Goal: Transaction & Acquisition: Purchase product/service

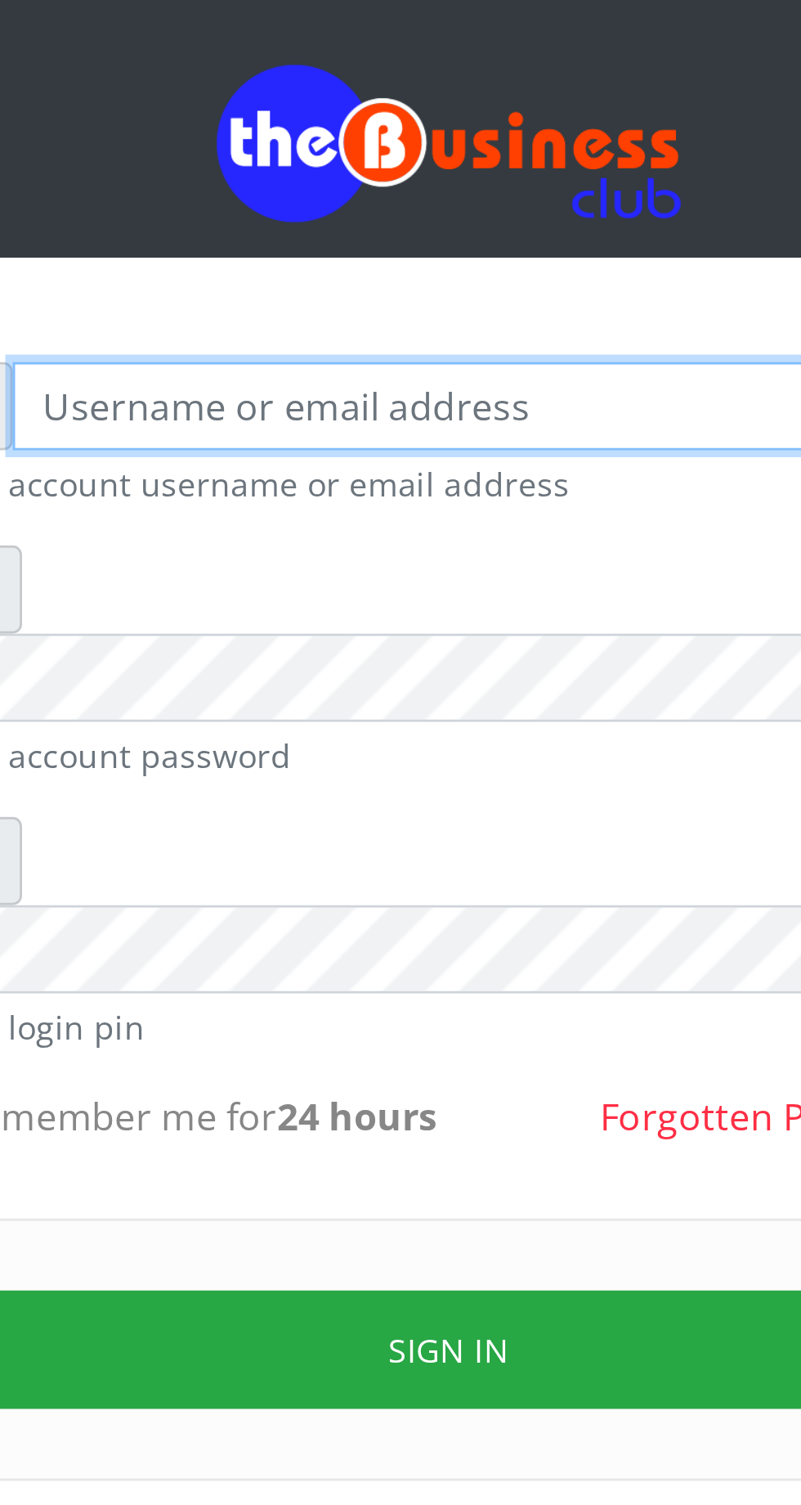
click at [322, 247] on input "text" at bounding box center [416, 240] width 338 height 31
type input "Musluky"
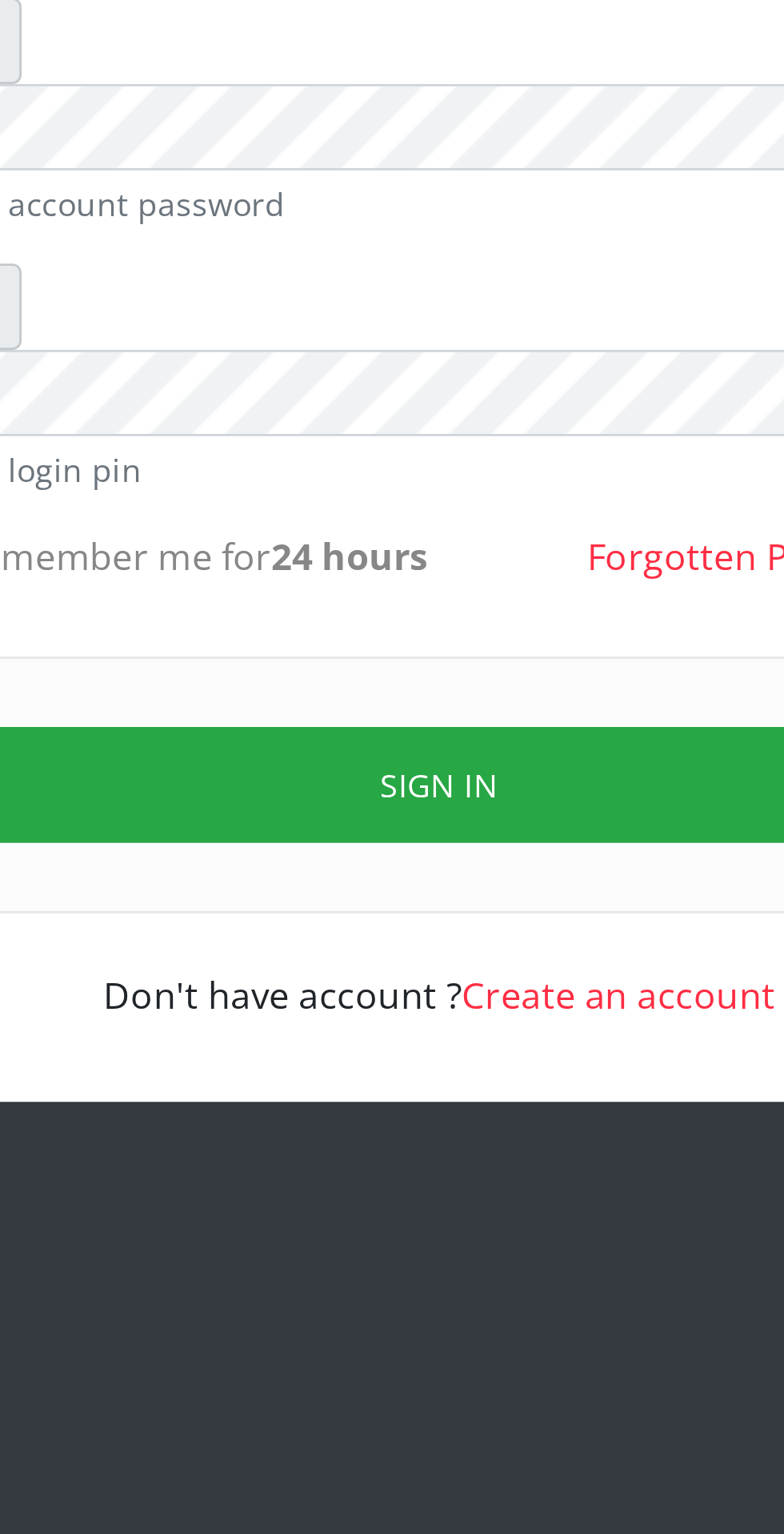
click at [411, 545] on button "Sign in" at bounding box center [392, 566] width 408 height 41
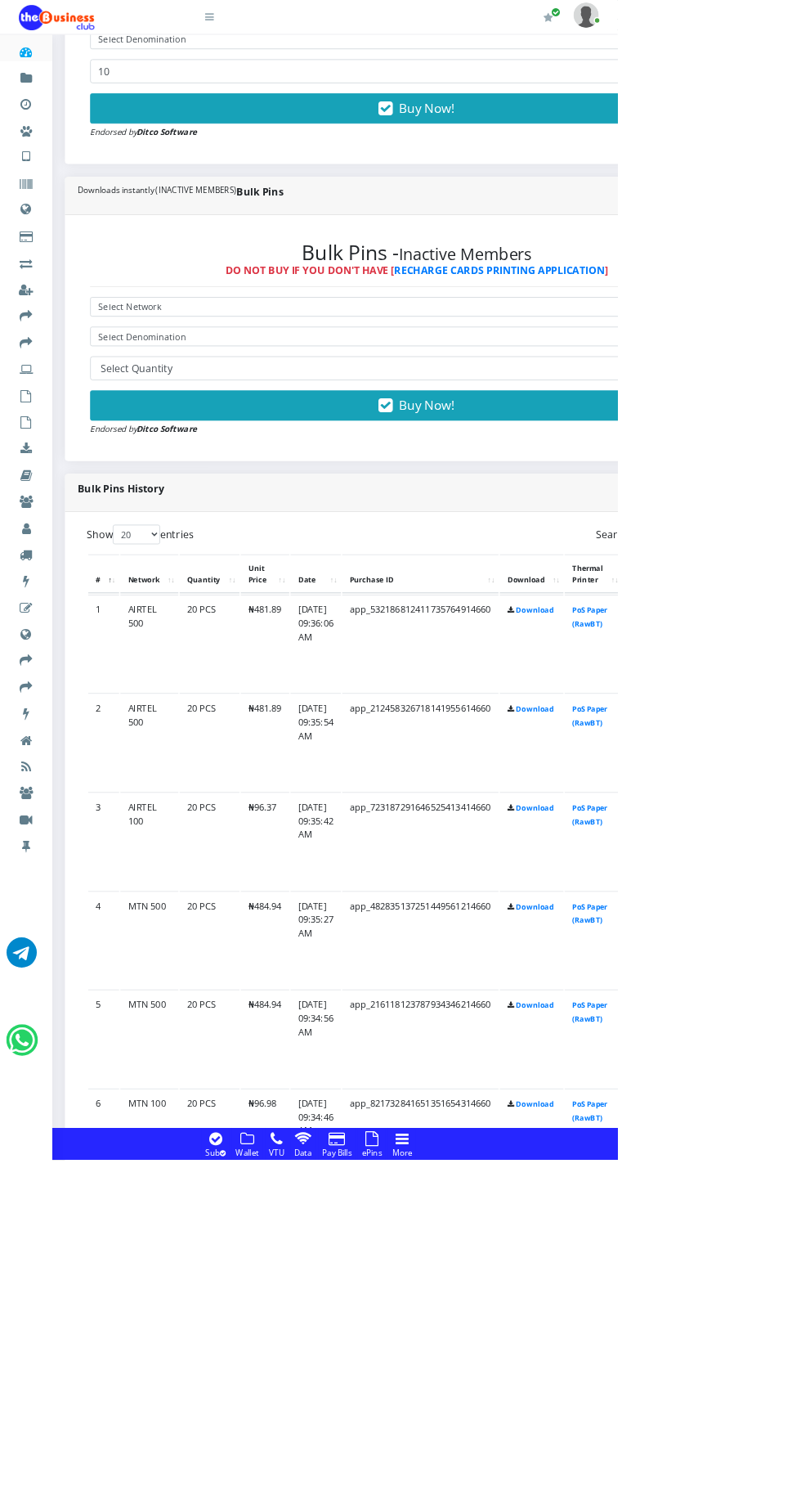
scroll to position [705, 0]
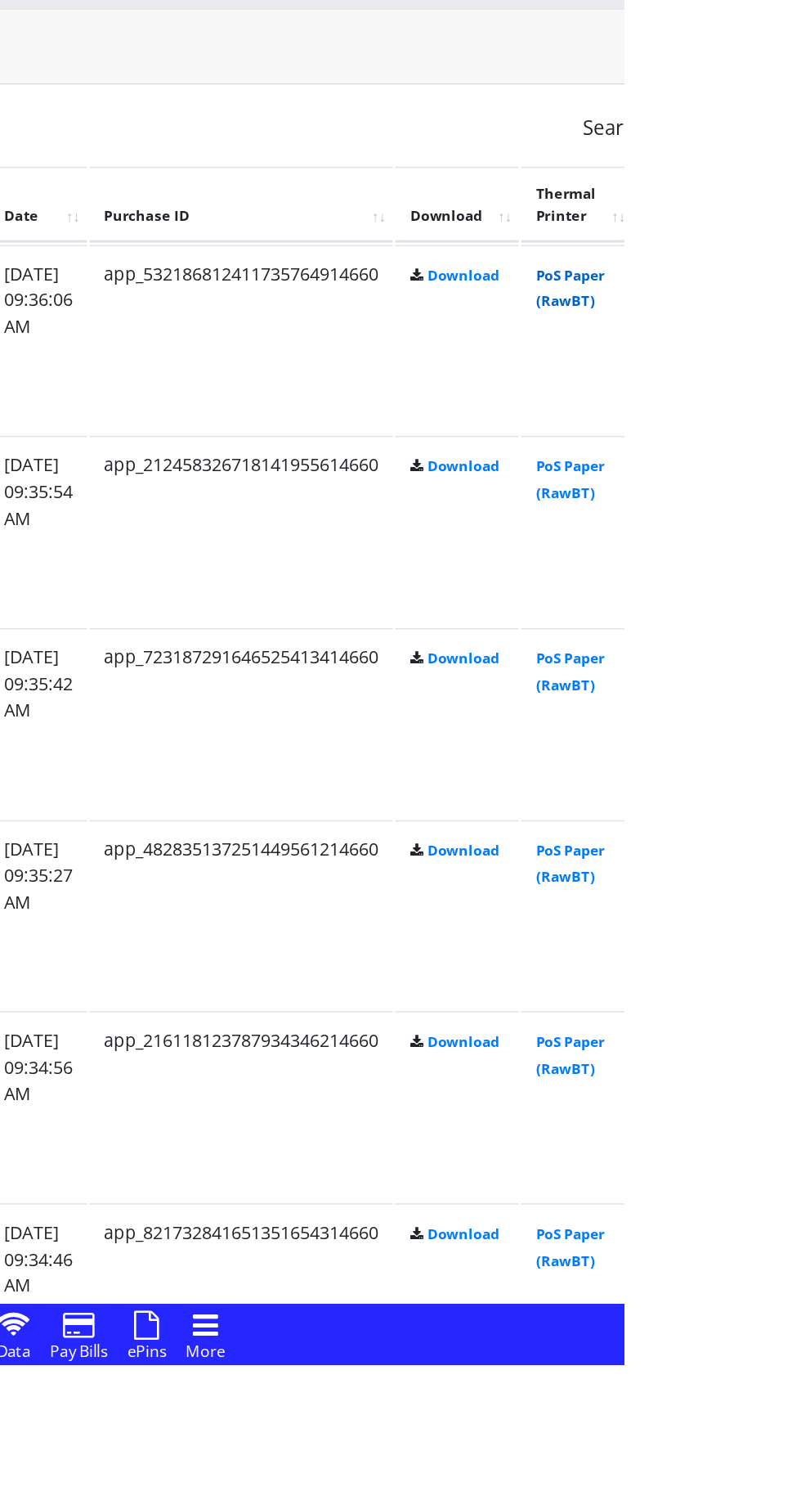
click at [788, 775] on link "PoS Paper (RawBT)" at bounding box center [765, 784] width 46 height 30
click at [788, 908] on link "PoS Paper (RawBT)" at bounding box center [765, 912] width 46 height 30
click at [788, 1038] on link "PoS Paper (RawBT)" at bounding box center [765, 1040] width 46 height 30
click at [788, 1165] on link "PoS Paper (RawBT)" at bounding box center [765, 1169] width 46 height 30
click at [788, 1291] on link "PoS Paper (RawBT)" at bounding box center [765, 1296] width 46 height 30
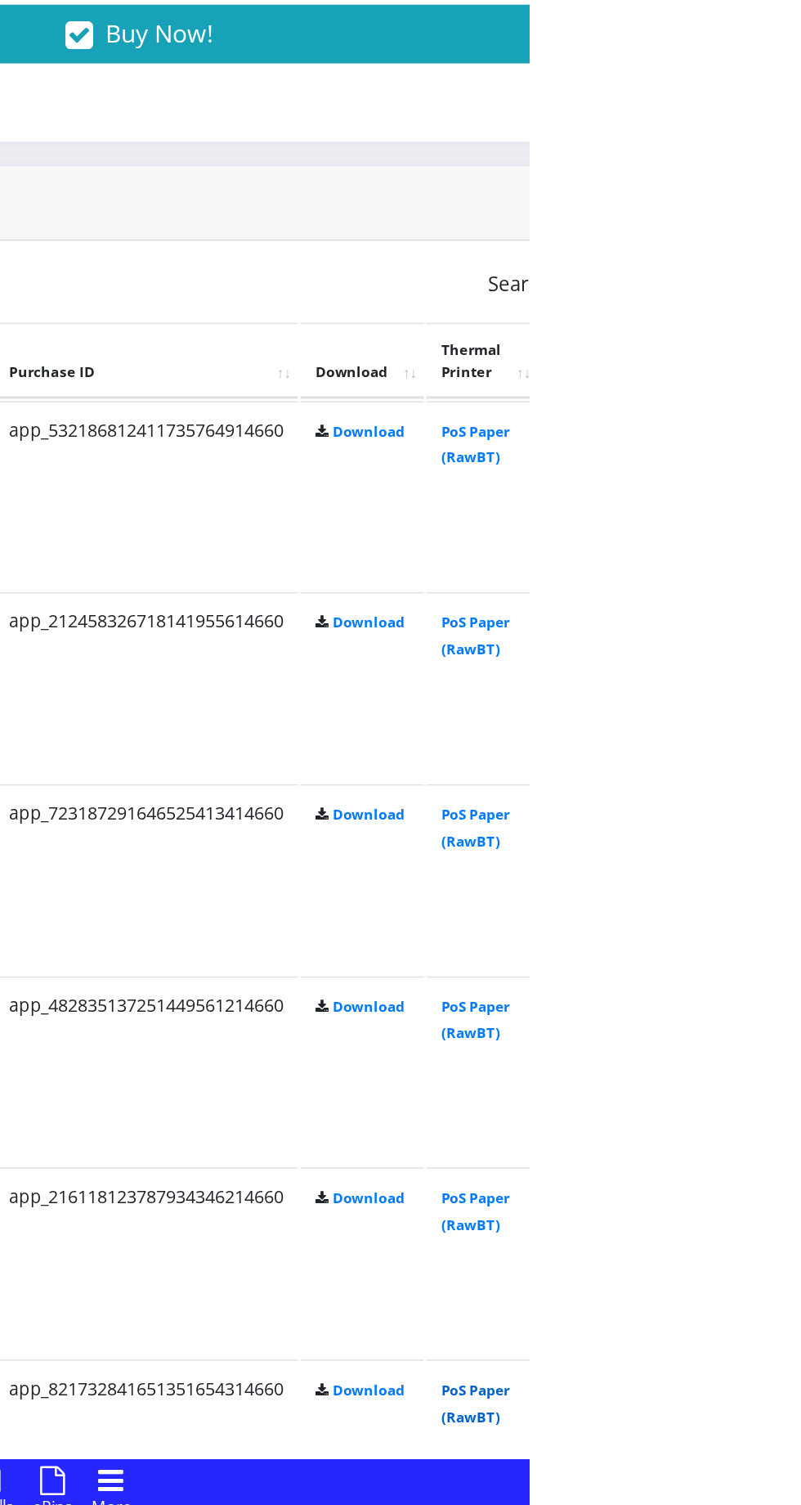
click at [788, 1422] on link "PoS Paper (RawBT)" at bounding box center [765, 1425] width 46 height 30
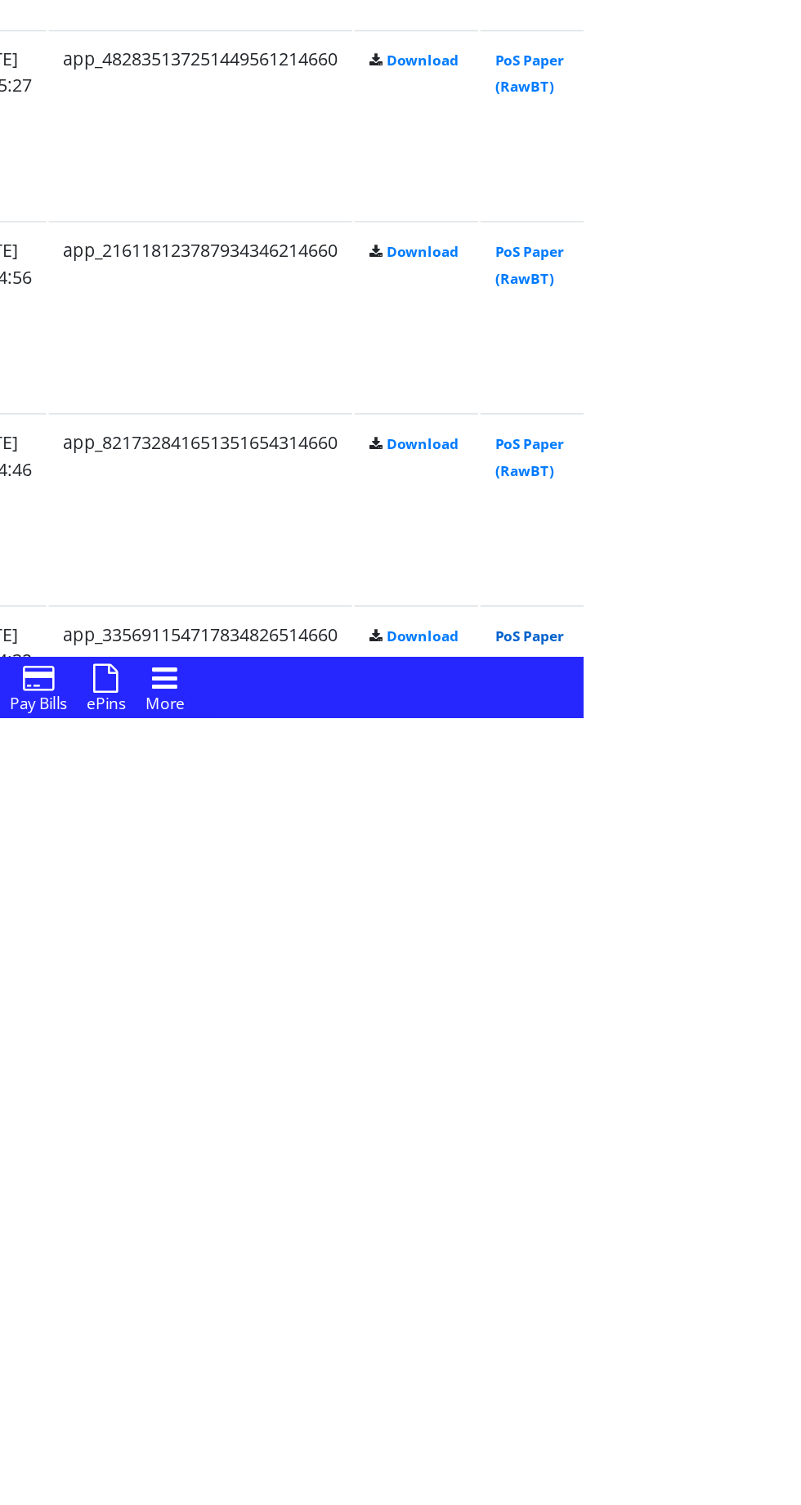
scroll to position [805, 0]
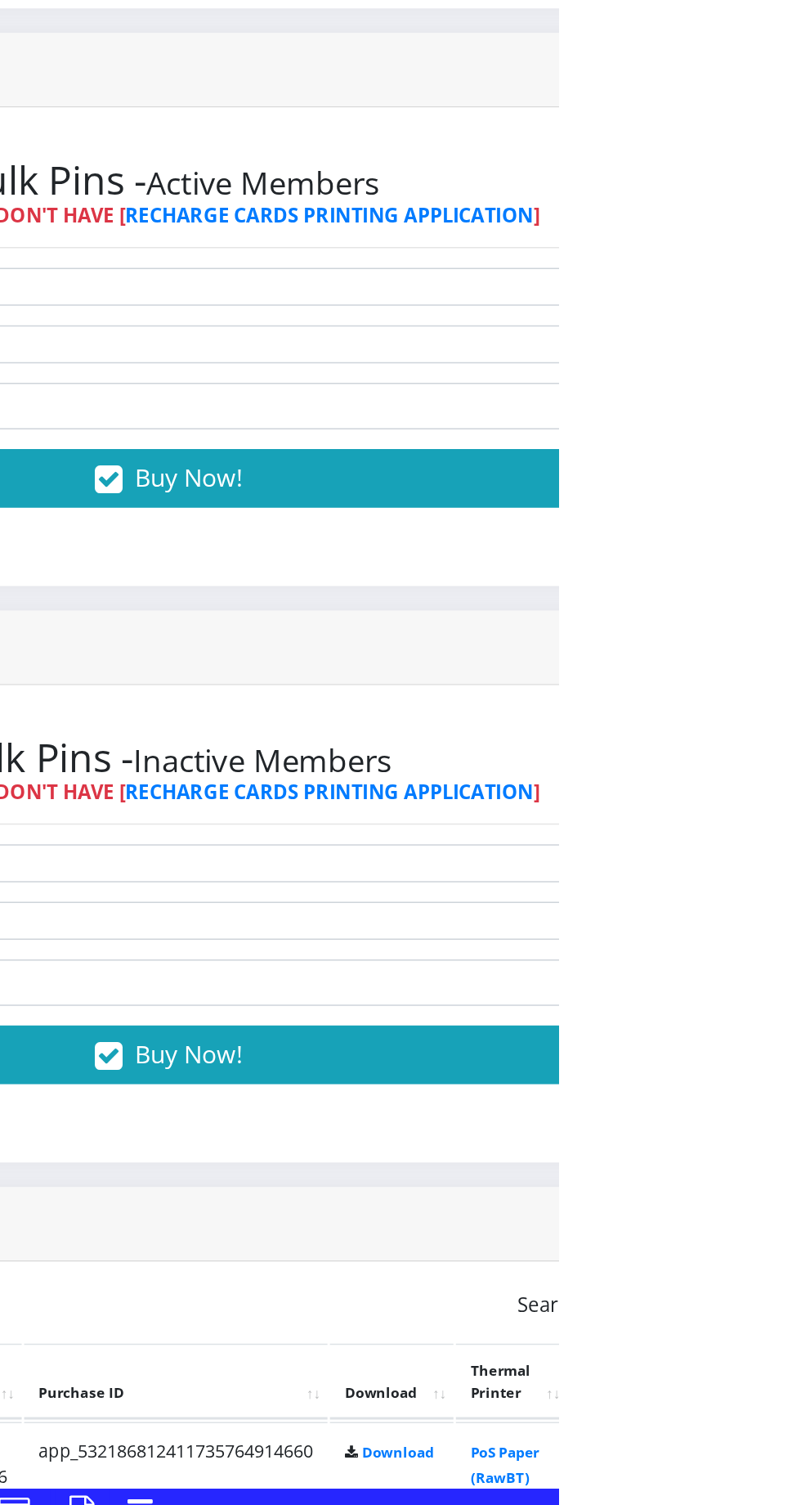
scroll to position [0, 0]
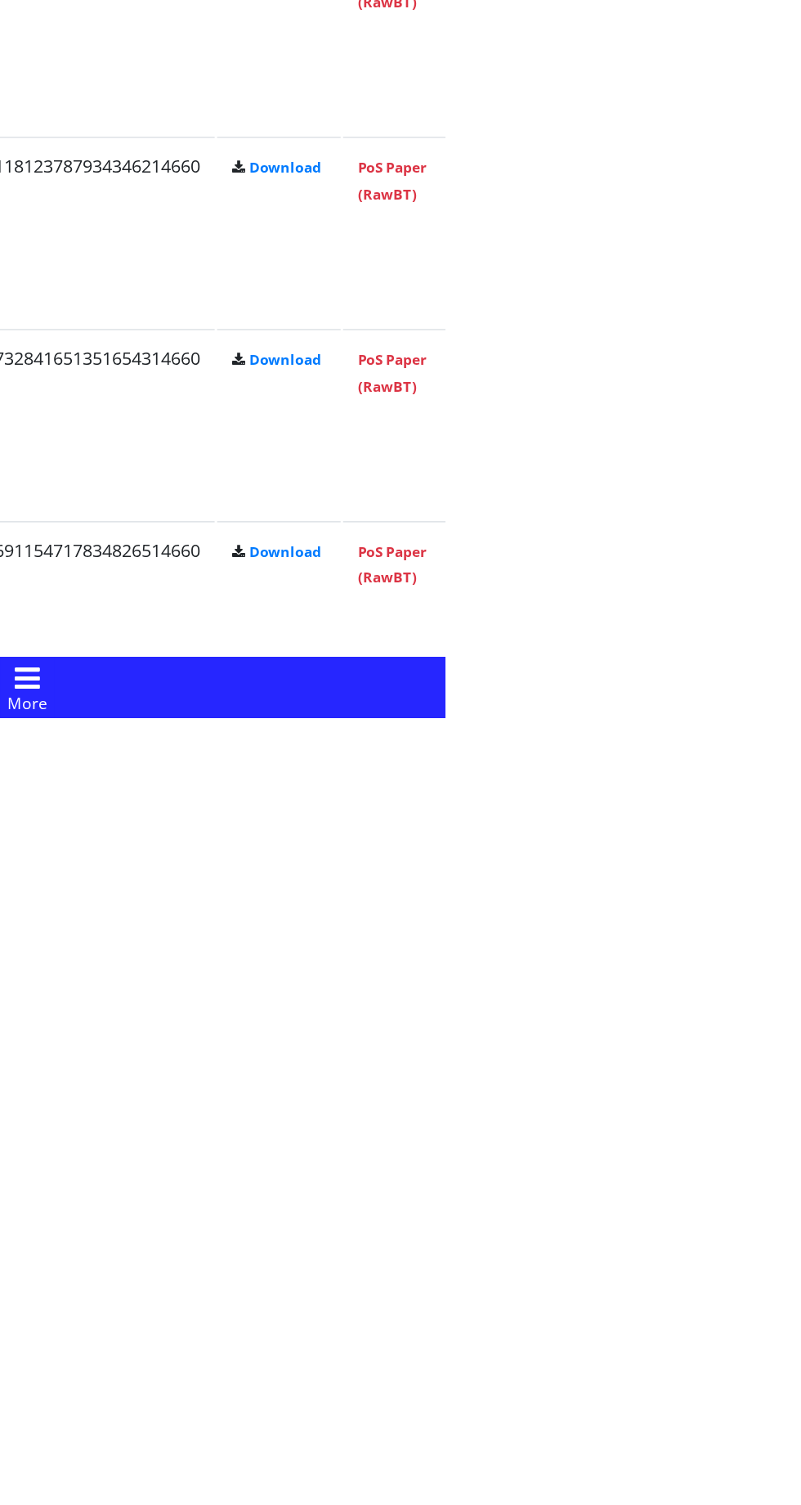
scroll to position [857, 0]
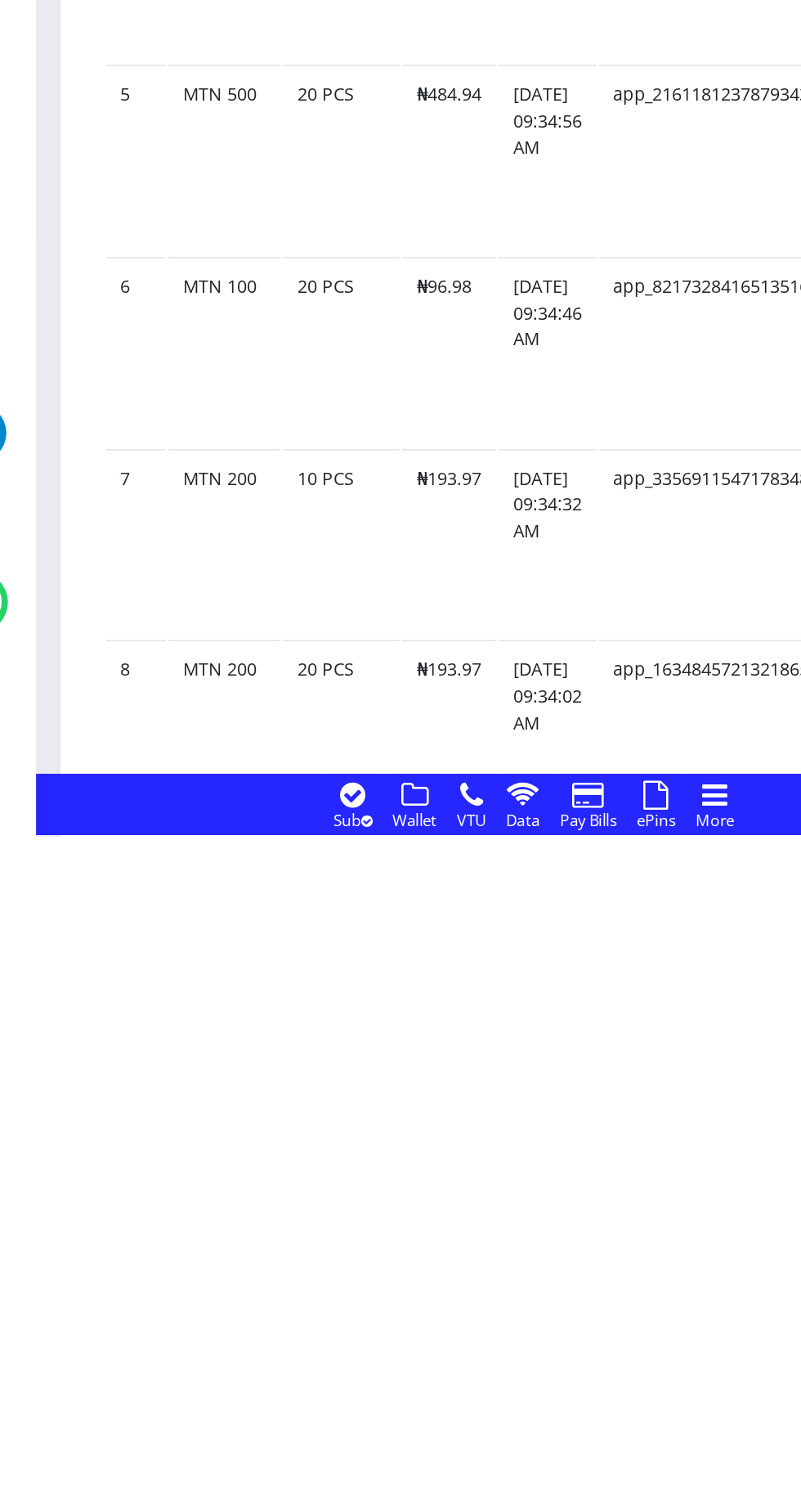
scroll to position [993, 0]
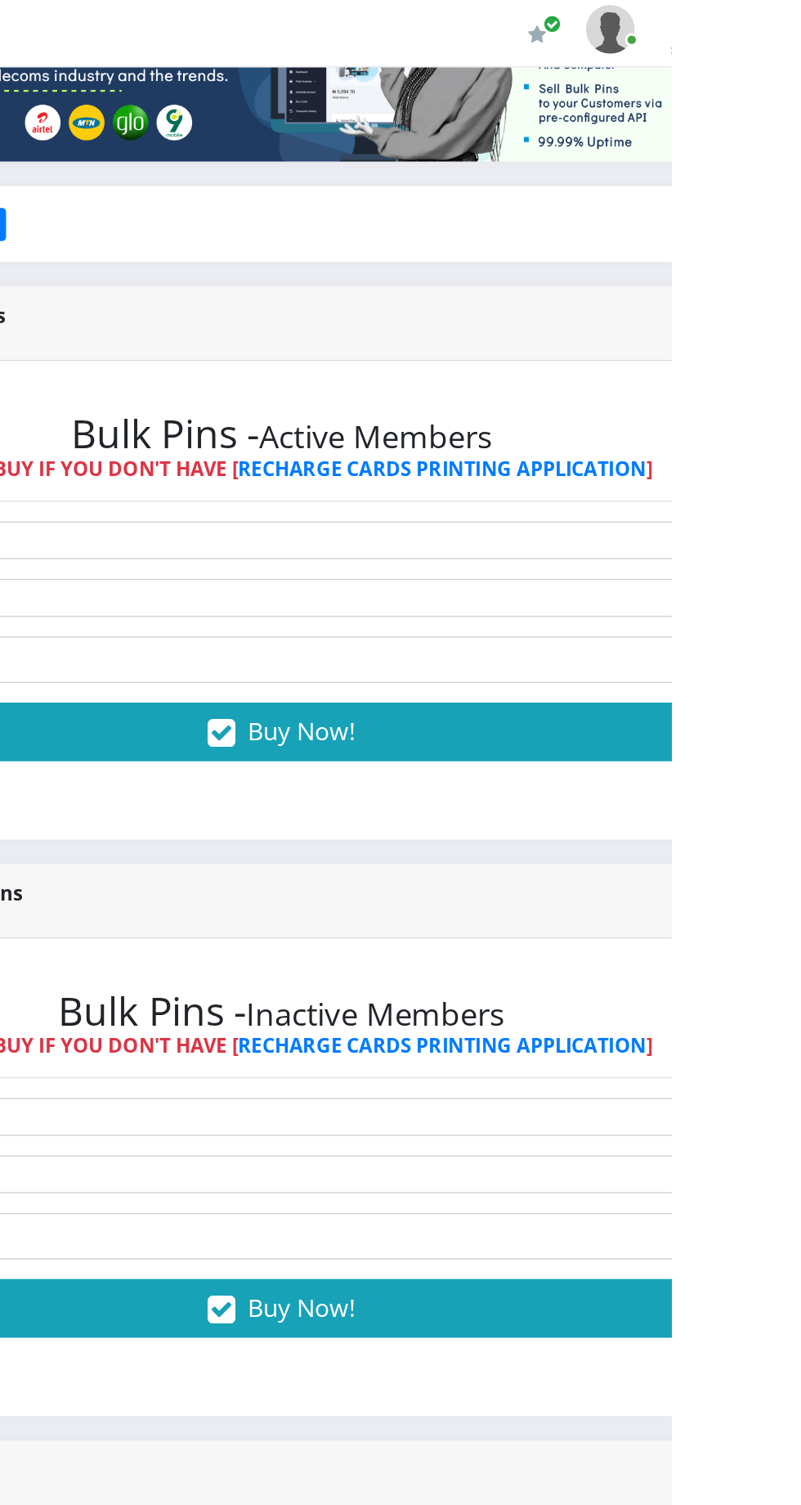
scroll to position [0, 0]
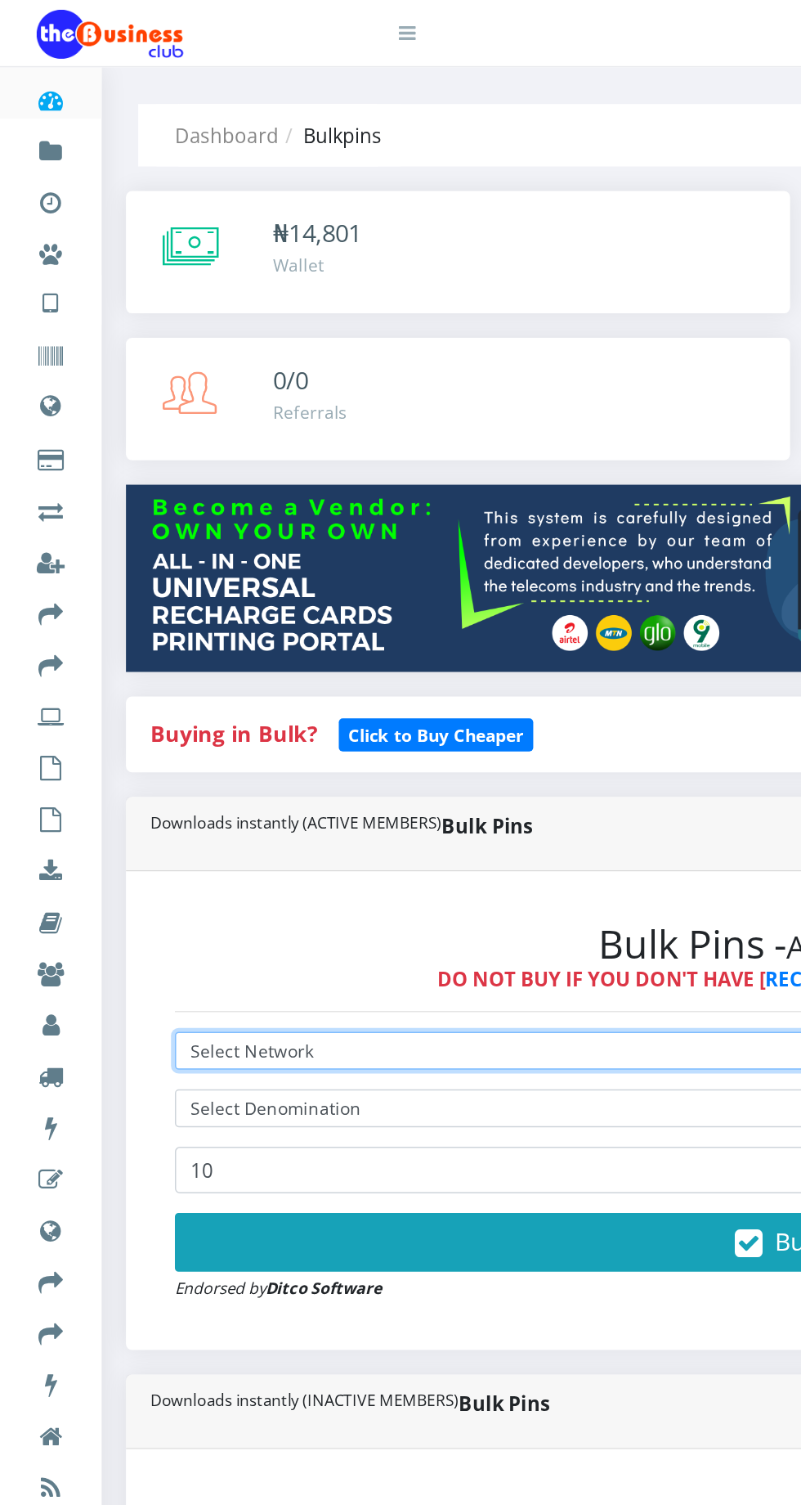
click at [236, 702] on select "Select Network MTN Globacom 9Mobile Airtel" at bounding box center [540, 701] width 847 height 25
select select "MTN"
click at [117, 693] on select "Select Network MTN Globacom 9Mobile Airtel" at bounding box center [540, 701] width 847 height 25
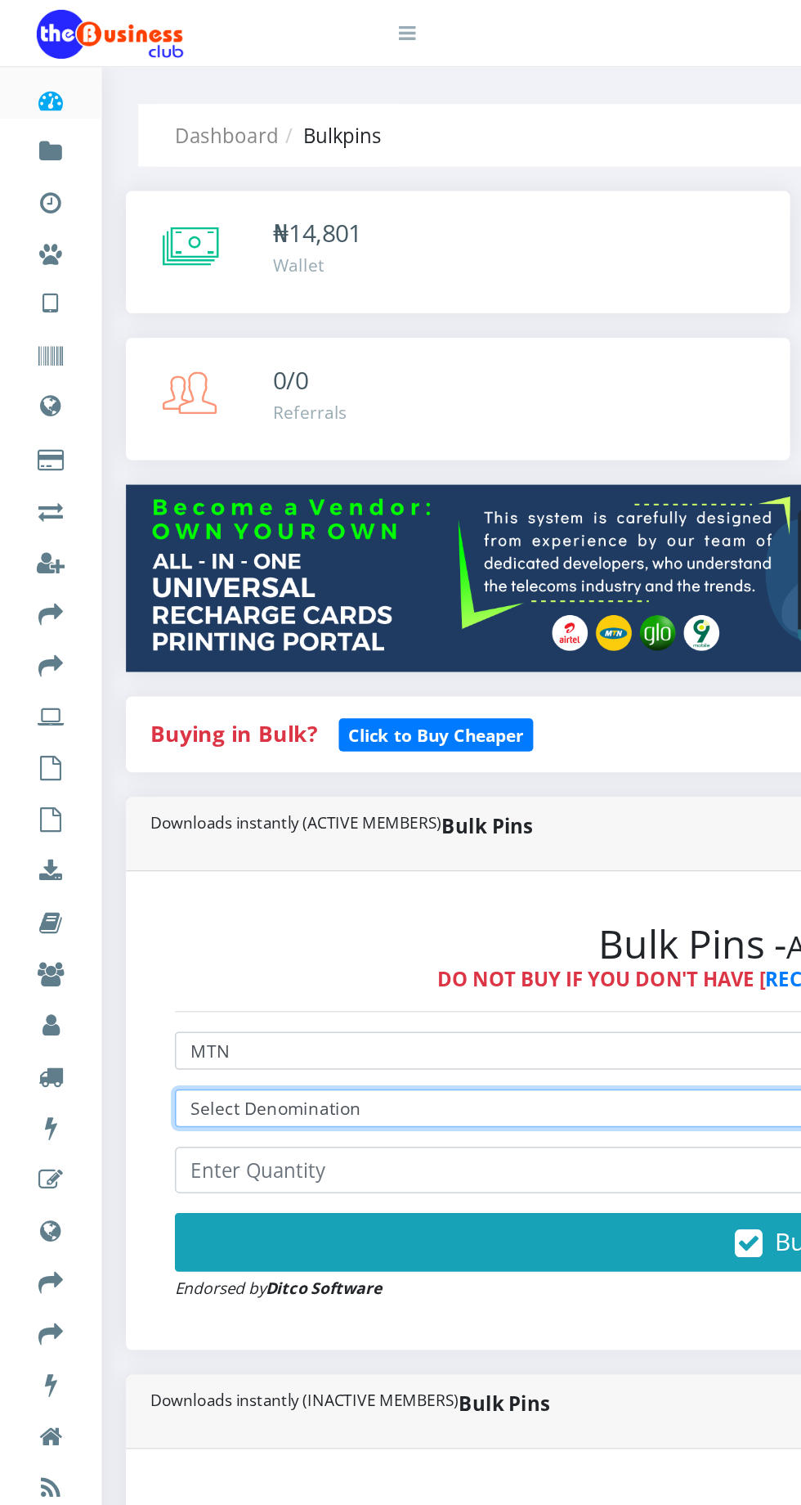
click at [271, 738] on select "Select Denomination MTN NGN100 - ₦96.98 MTN NGN200 - ₦193.96 MTN NGN400 - ₦387.…" at bounding box center [540, 740] width 847 height 25
select select "484.9-500"
click at [117, 731] on select "Select Denomination MTN NGN100 - ₦96.98 MTN NGN200 - ₦193.96 MTN NGN400 - ₦387.…" at bounding box center [540, 740] width 847 height 25
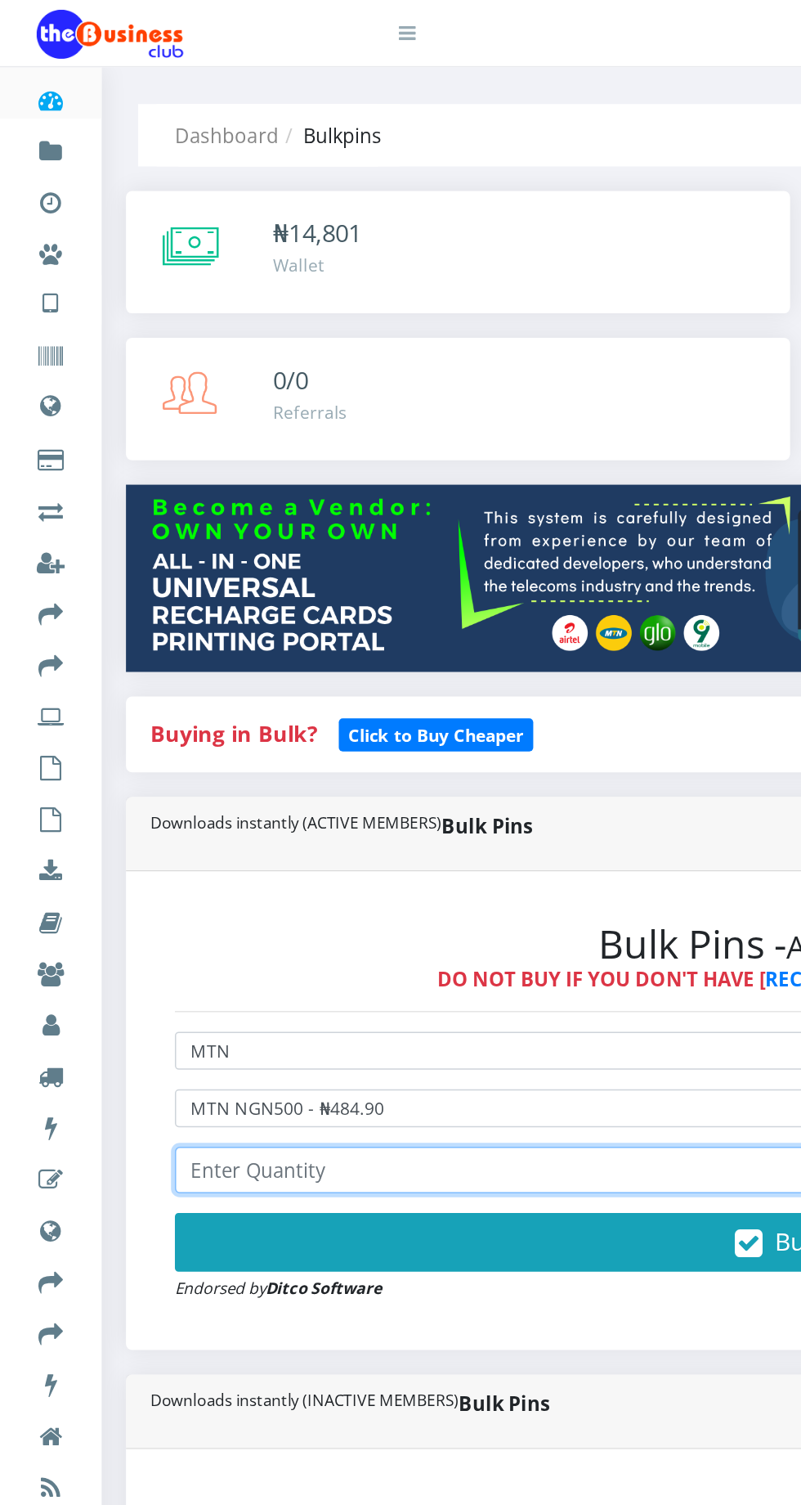
click at [254, 783] on input "number" at bounding box center [540, 781] width 847 height 31
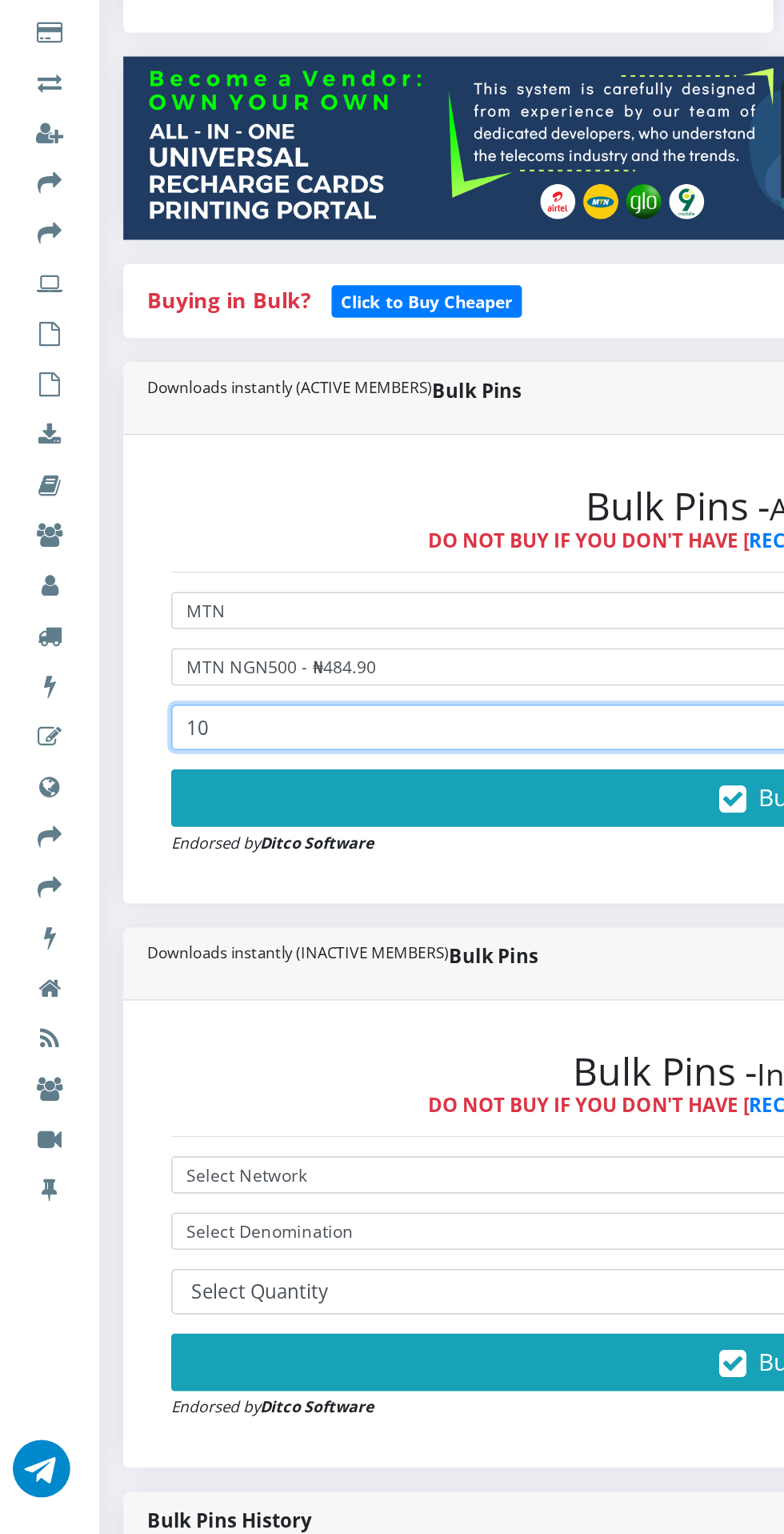
type input "10"
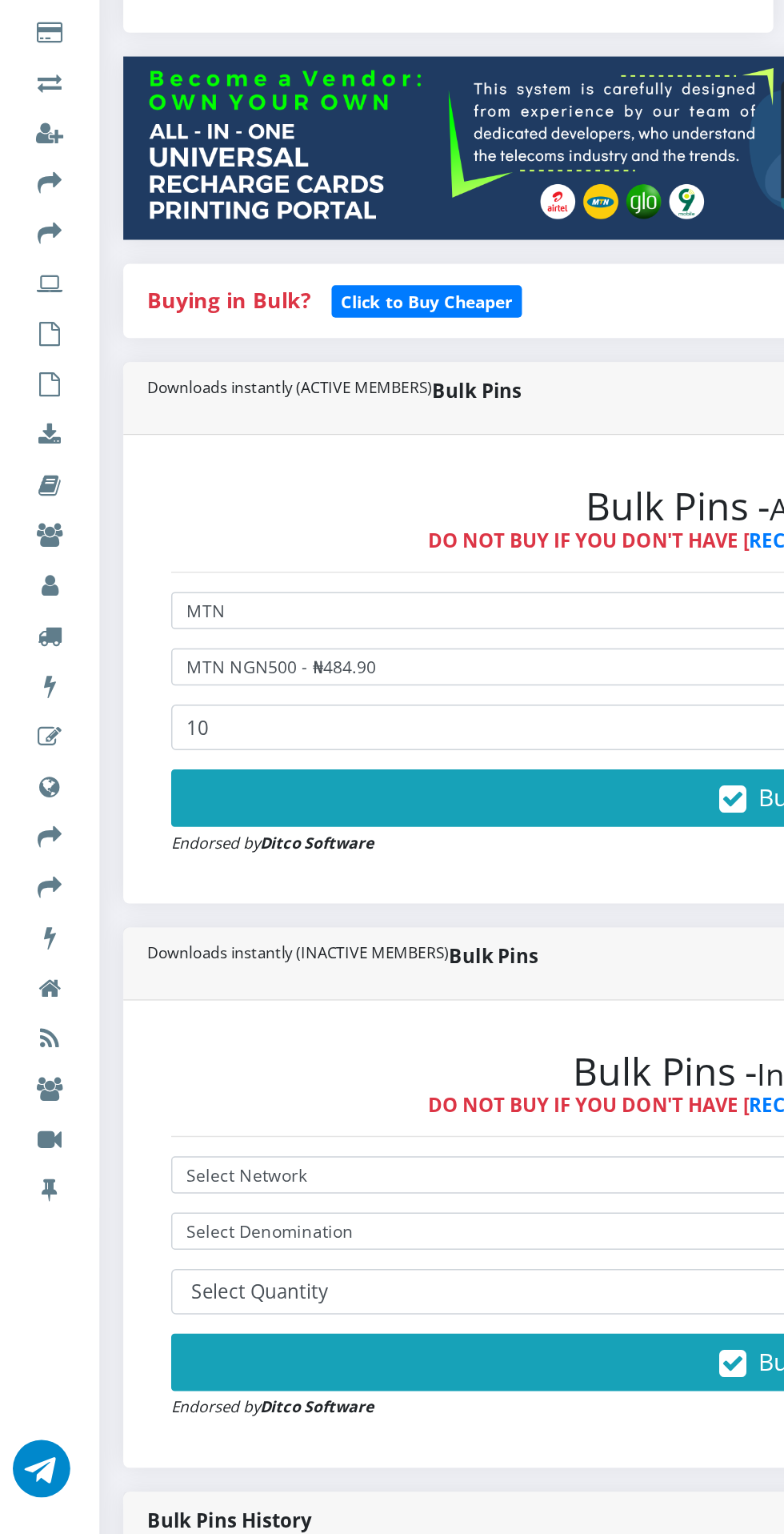
click at [382, 801] on button "Buy Now!" at bounding box center [529, 812] width 829 height 38
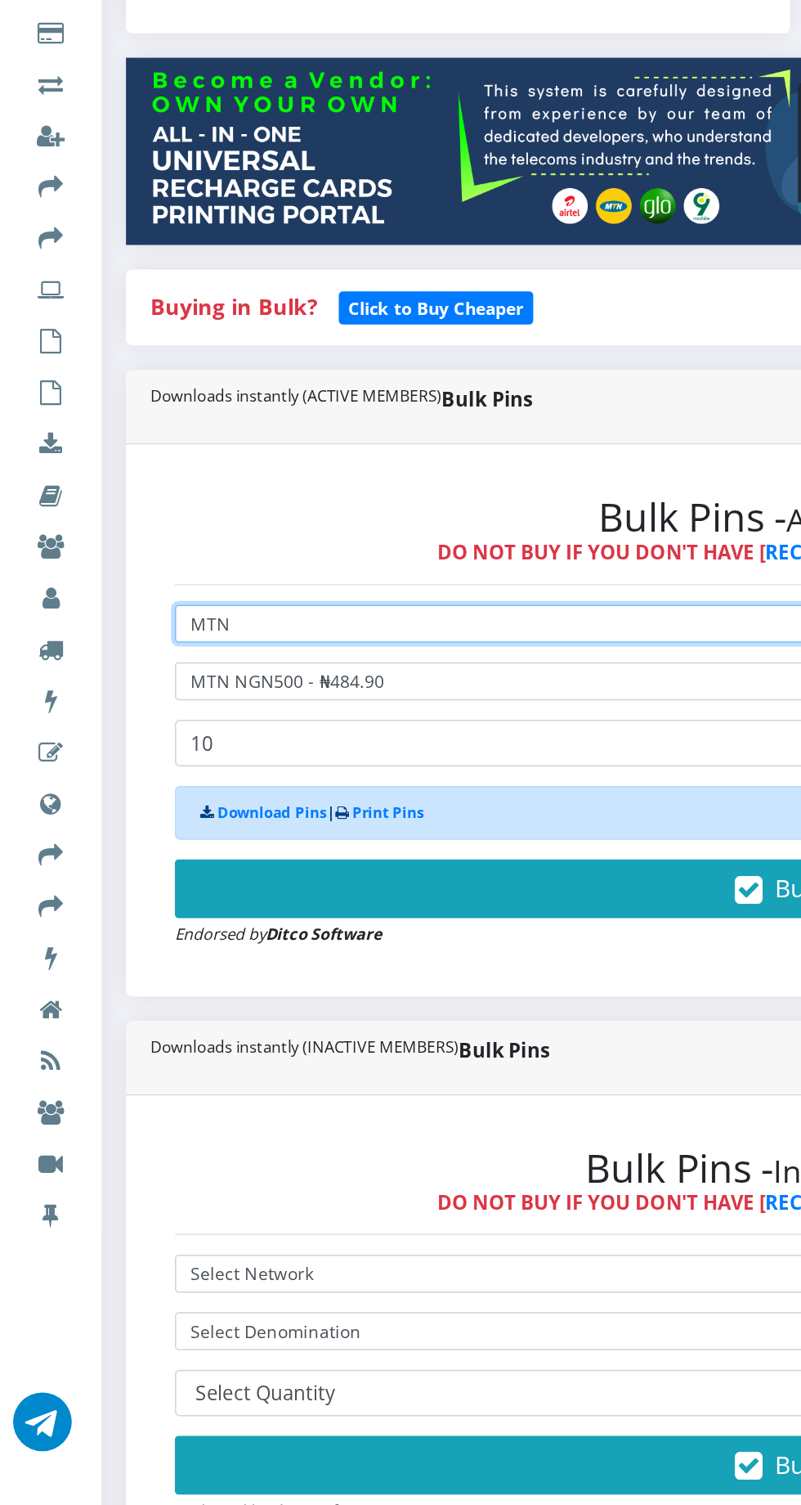
click at [204, 706] on select "Select Network MTN Globacom 9Mobile Airtel" at bounding box center [540, 701] width 847 height 25
select select "Glo"
click at [117, 693] on select "Select Network MTN Globacom 9Mobile Airtel" at bounding box center [540, 701] width 847 height 25
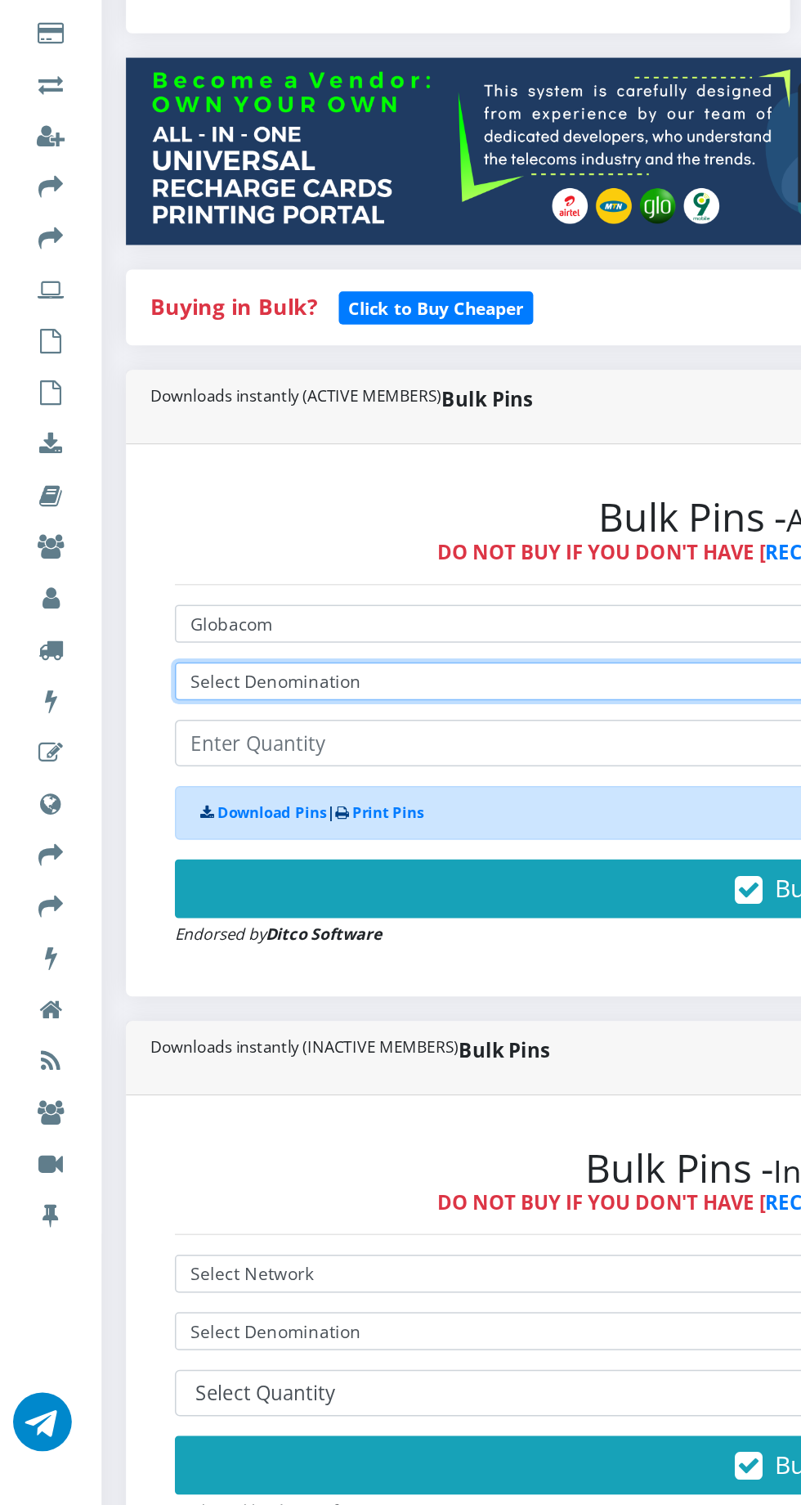
click at [285, 738] on select "Select Denomination Glo NGN100 - ₦96.50 Glo NGN200 - ₦193.00 Glo NGN500 - ₦482.…" at bounding box center [540, 740] width 847 height 25
select select "482.5-500"
click at [117, 731] on select "Select Denomination Glo NGN100 - ₦96.50 Glo NGN200 - ₦193.00 Glo NGN500 - ₦482.…" at bounding box center [540, 740] width 847 height 25
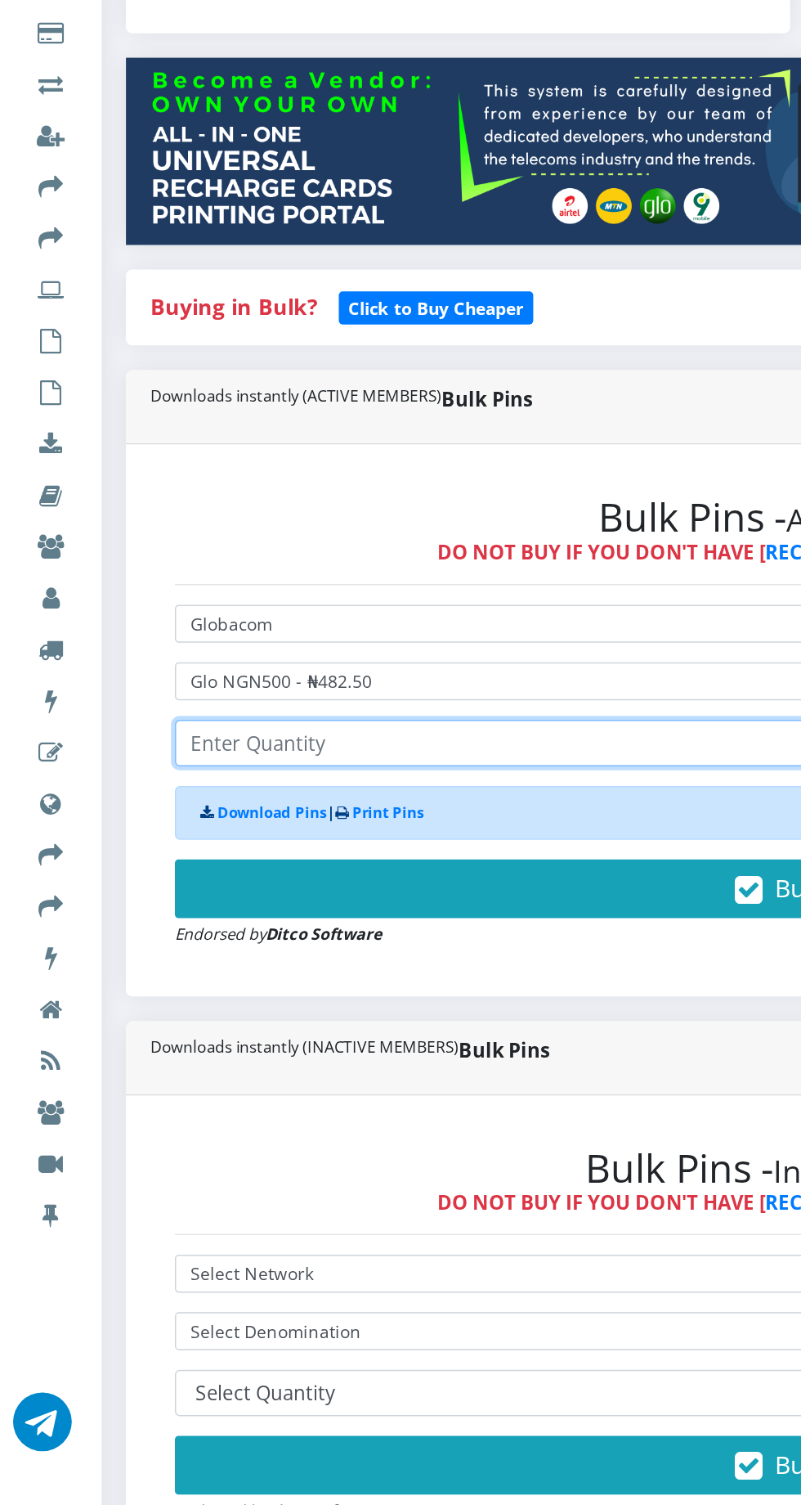
click at [253, 783] on input "number" at bounding box center [540, 781] width 847 height 31
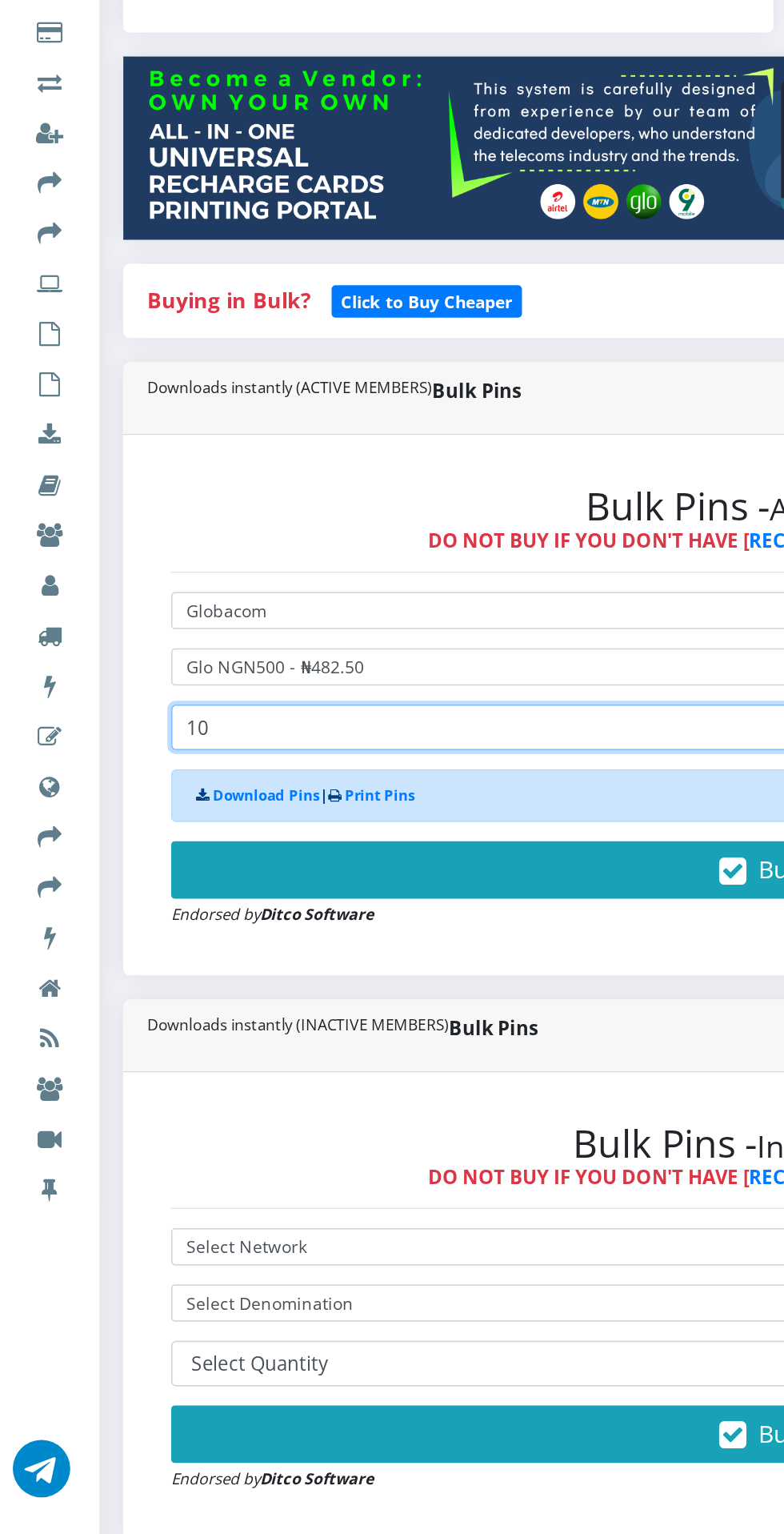
type input "10"
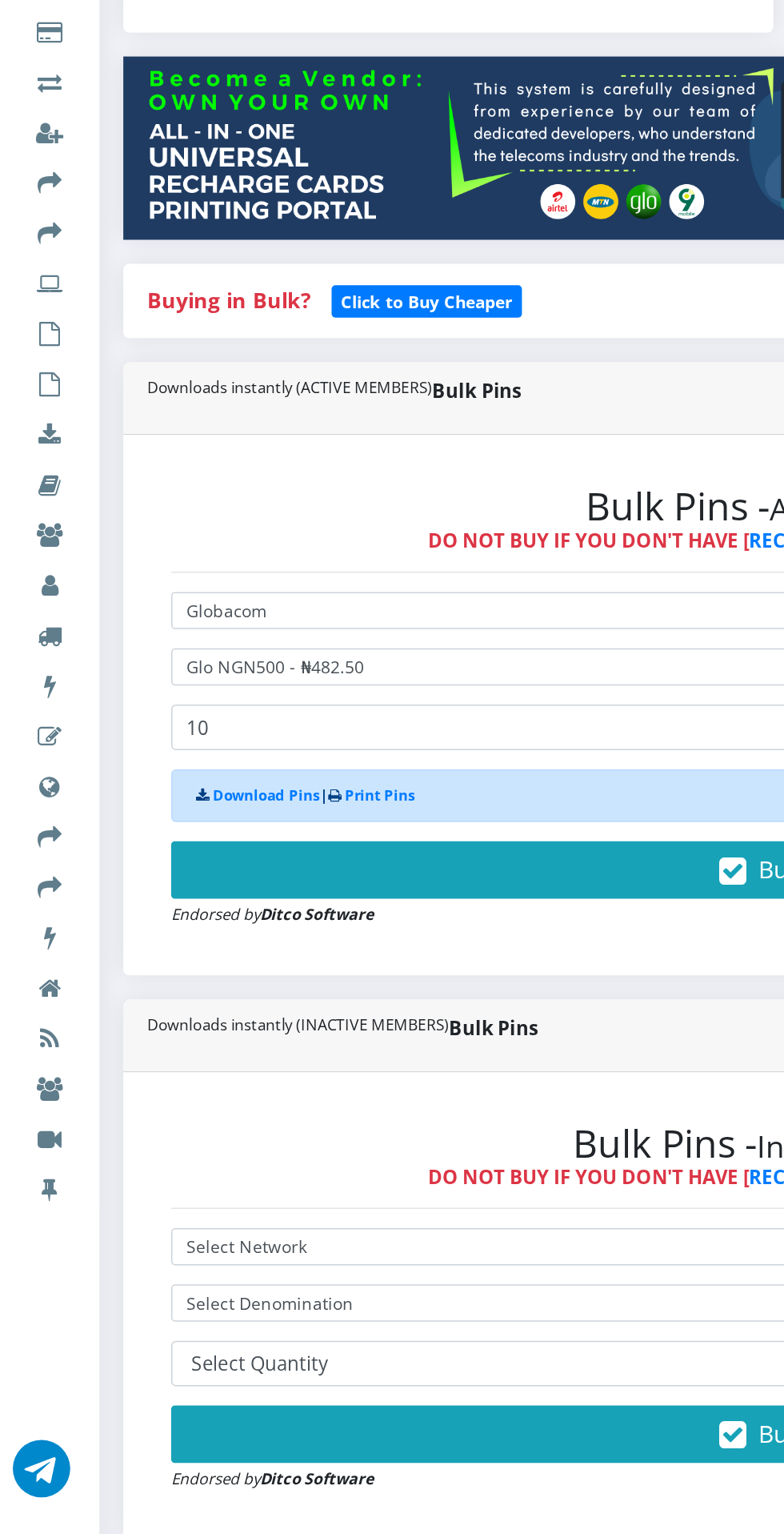
click at [416, 867] on button "Buy Now!" at bounding box center [529, 860] width 829 height 38
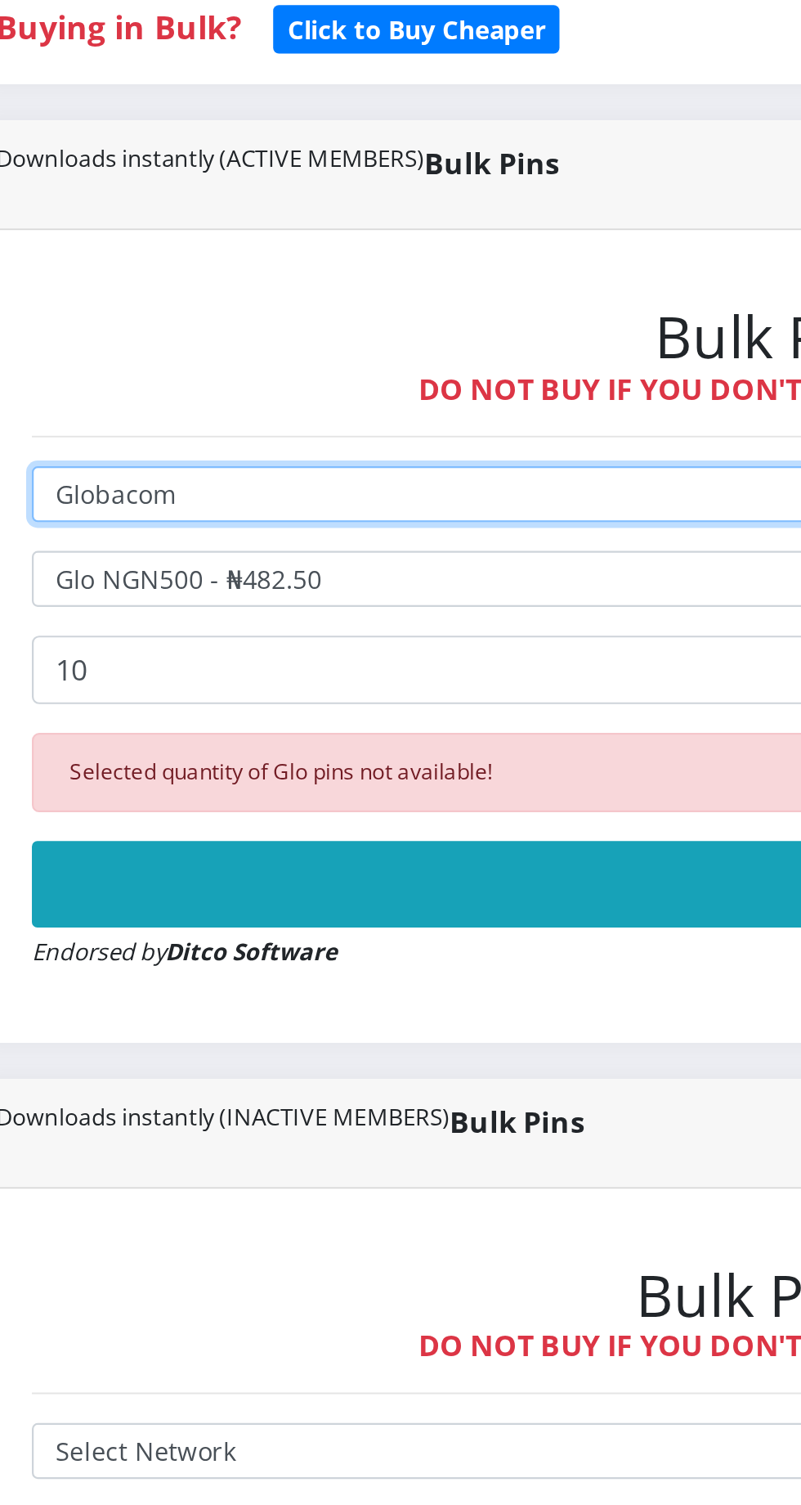
click at [231, 702] on select "Select Network MTN Globacom 9Mobile Airtel" at bounding box center [540, 701] width 847 height 25
select select "Airtel"
click at [117, 693] on select "Select Network MTN Globacom 9Mobile Airtel" at bounding box center [540, 701] width 847 height 25
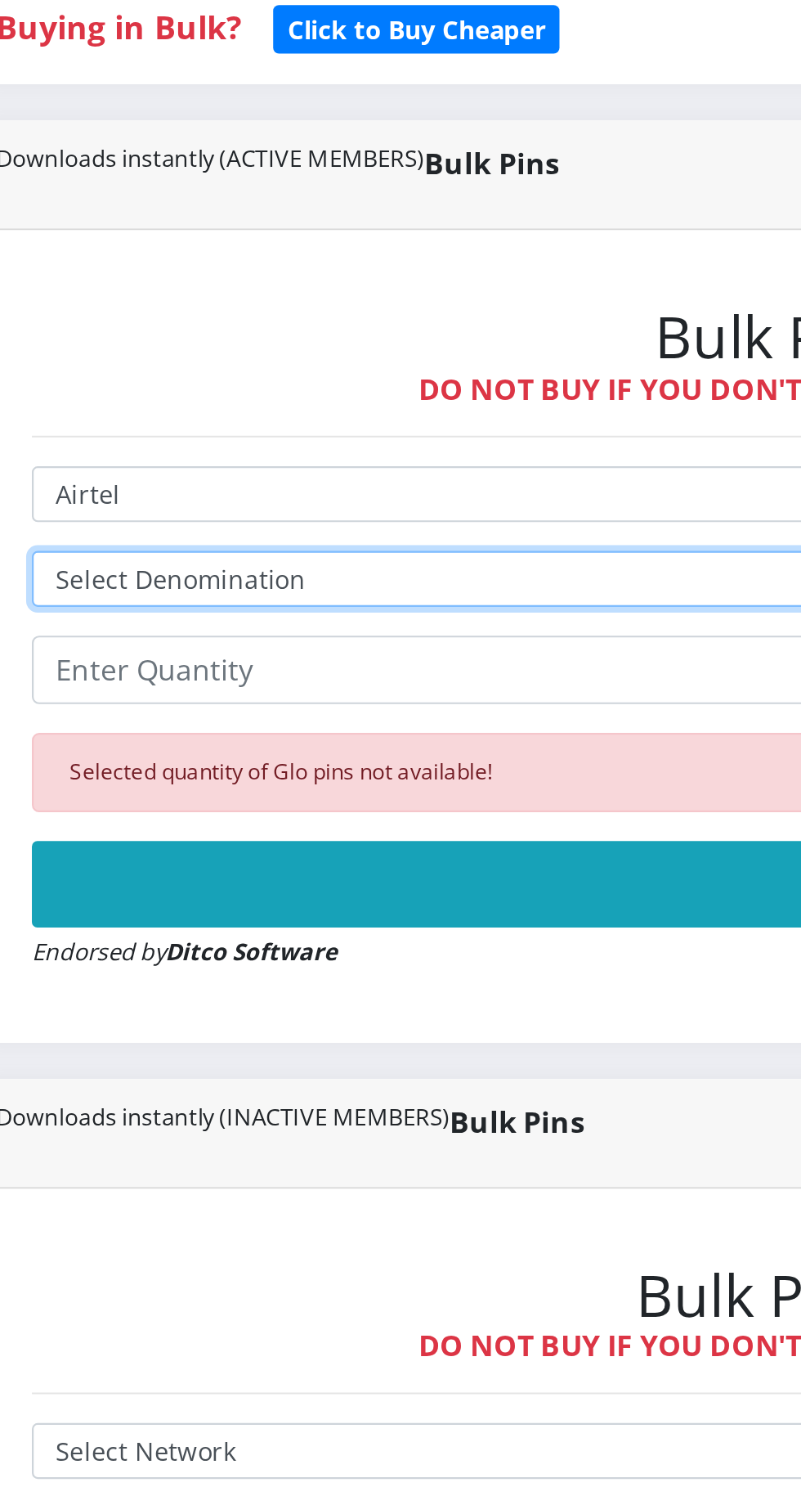
click at [243, 731] on select "Select Denomination Airtel NGN100 - ₦96.37 Airtel NGN200 - ₦192.74 Airtel NGN50…" at bounding box center [540, 740] width 847 height 25
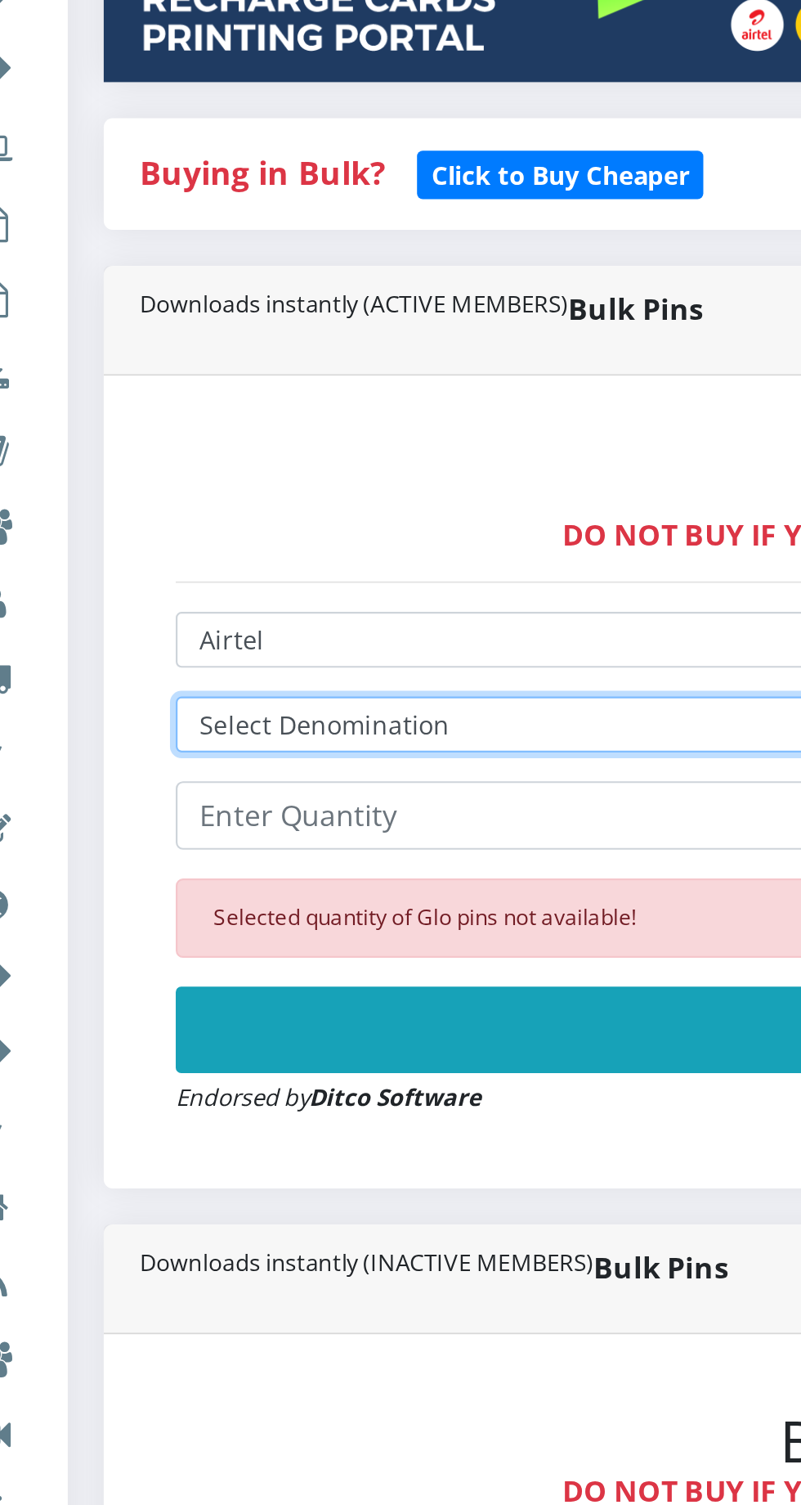
click at [229, 738] on select "Select Denomination Airtel NGN100 - ₦96.37 Airtel NGN200 - ₦192.74 Airtel NGN50…" at bounding box center [540, 740] width 847 height 25
select select "481.85-500"
click at [117, 731] on select "Select Denomination Airtel NGN100 - ₦96.37 Airtel NGN200 - ₦192.74 Airtel NGN50…" at bounding box center [540, 740] width 847 height 25
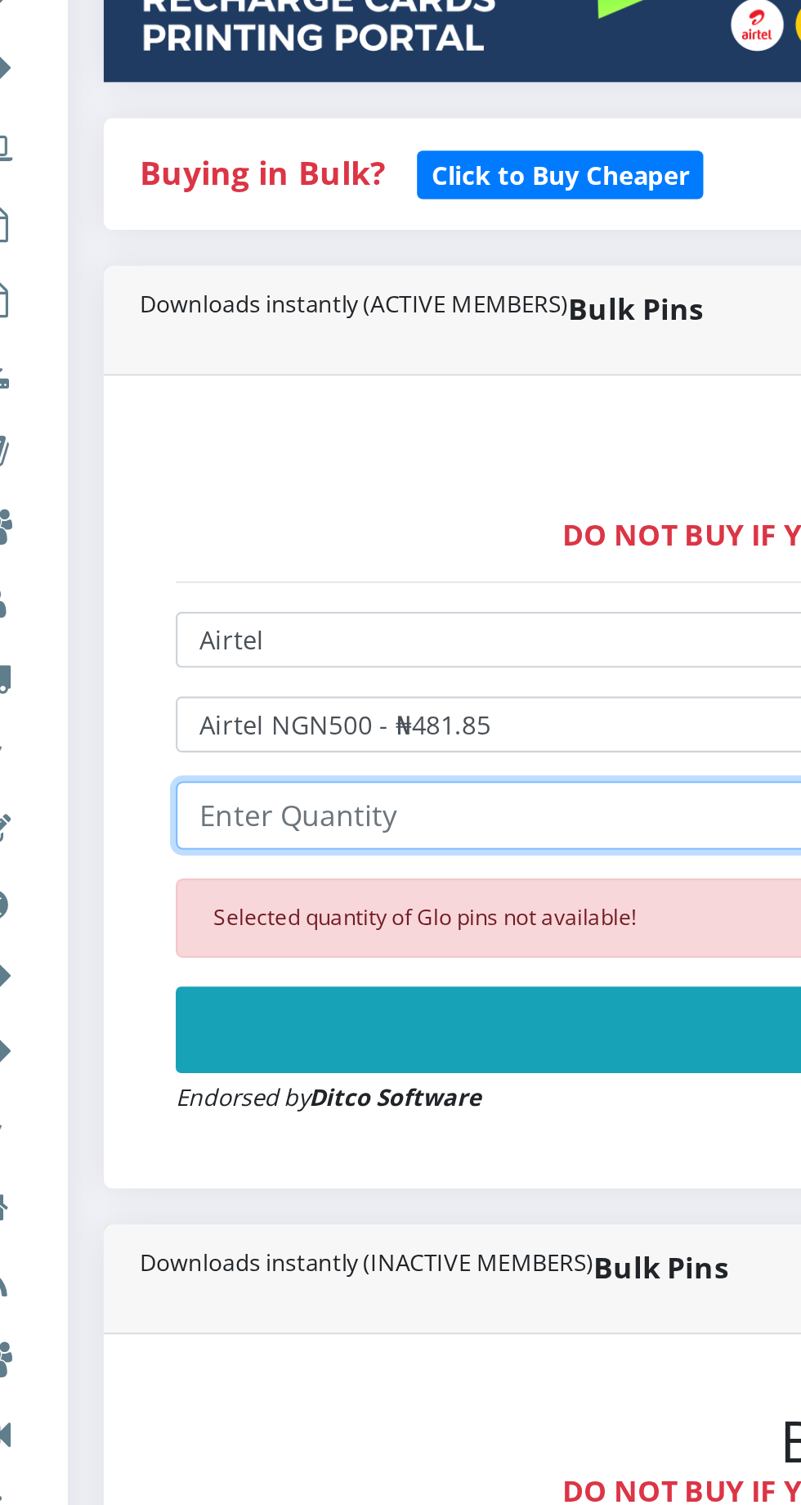
click at [238, 780] on input "number" at bounding box center [540, 781] width 847 height 31
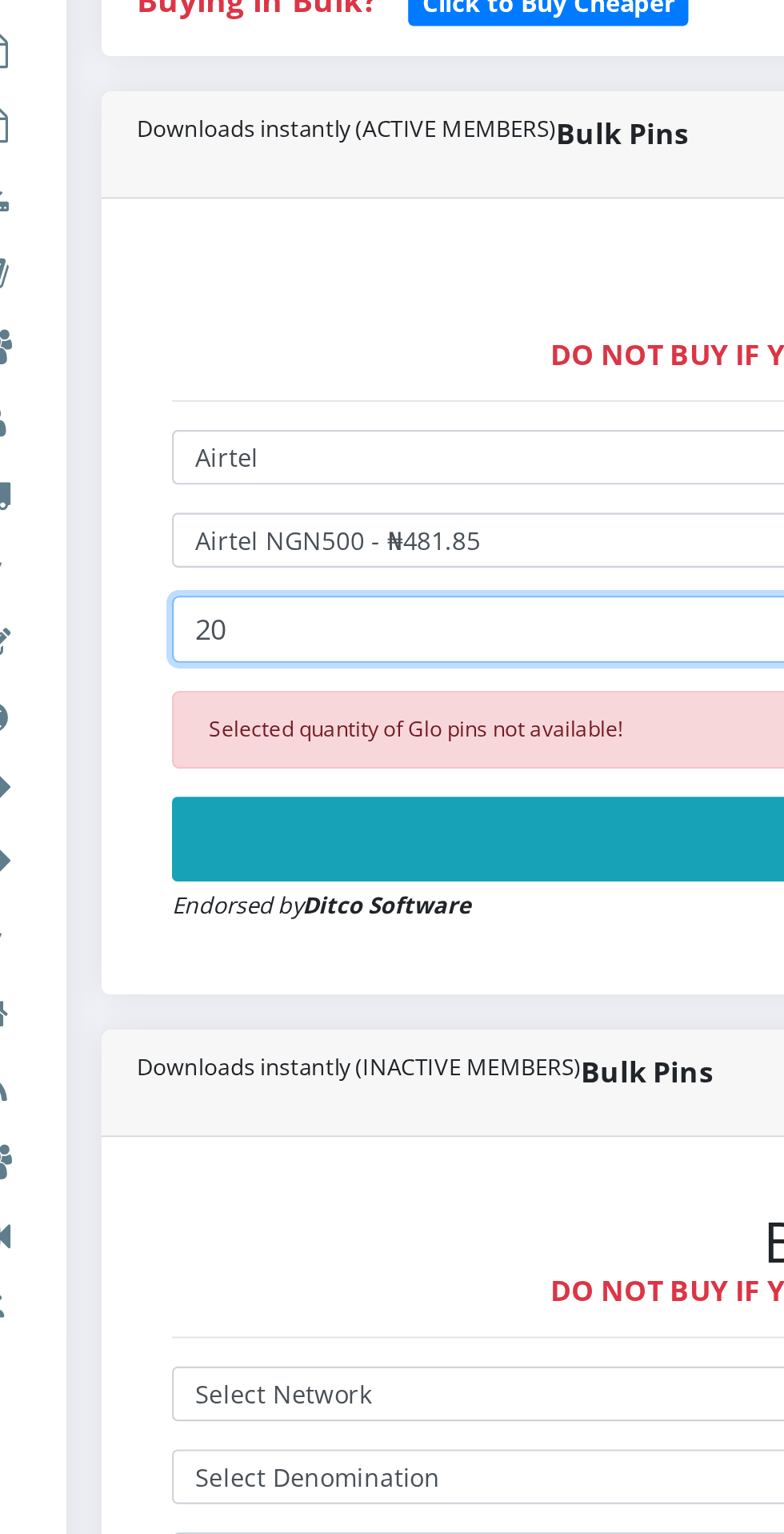
click at [192, 771] on input "20" at bounding box center [529, 765] width 829 height 30
type input "2"
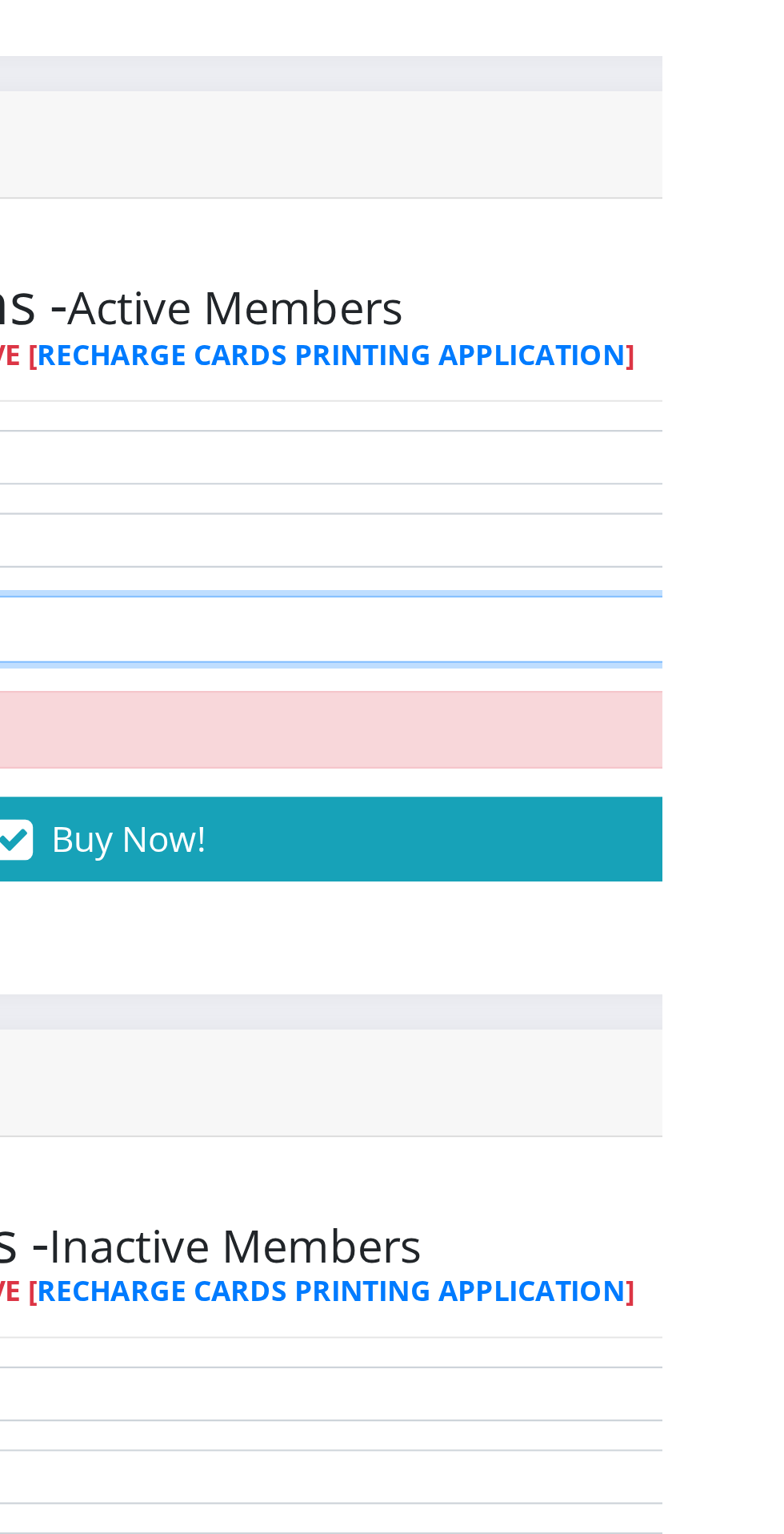
type input "10"
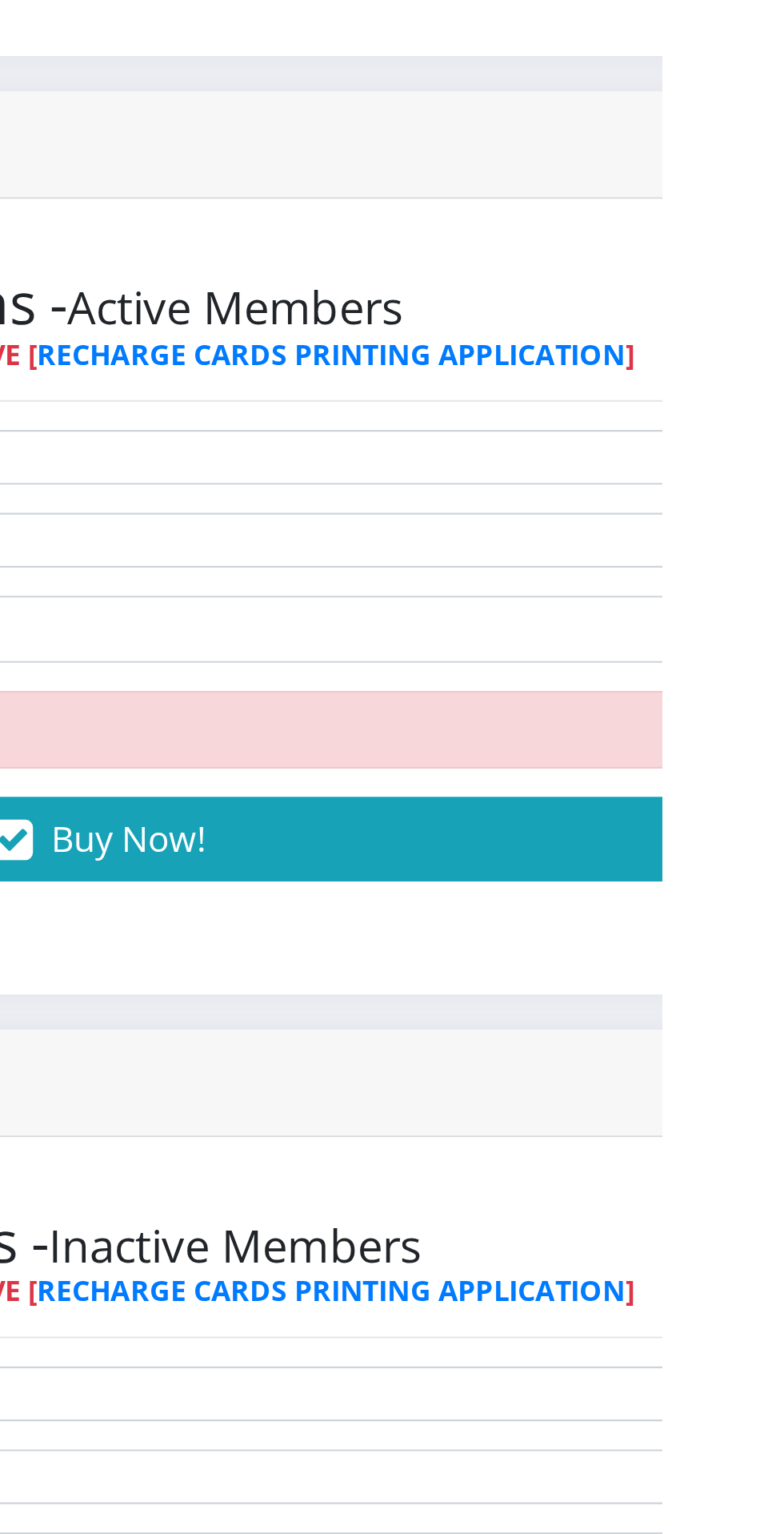
click at [595, 858] on button "Buy Now!" at bounding box center [529, 860] width 829 height 38
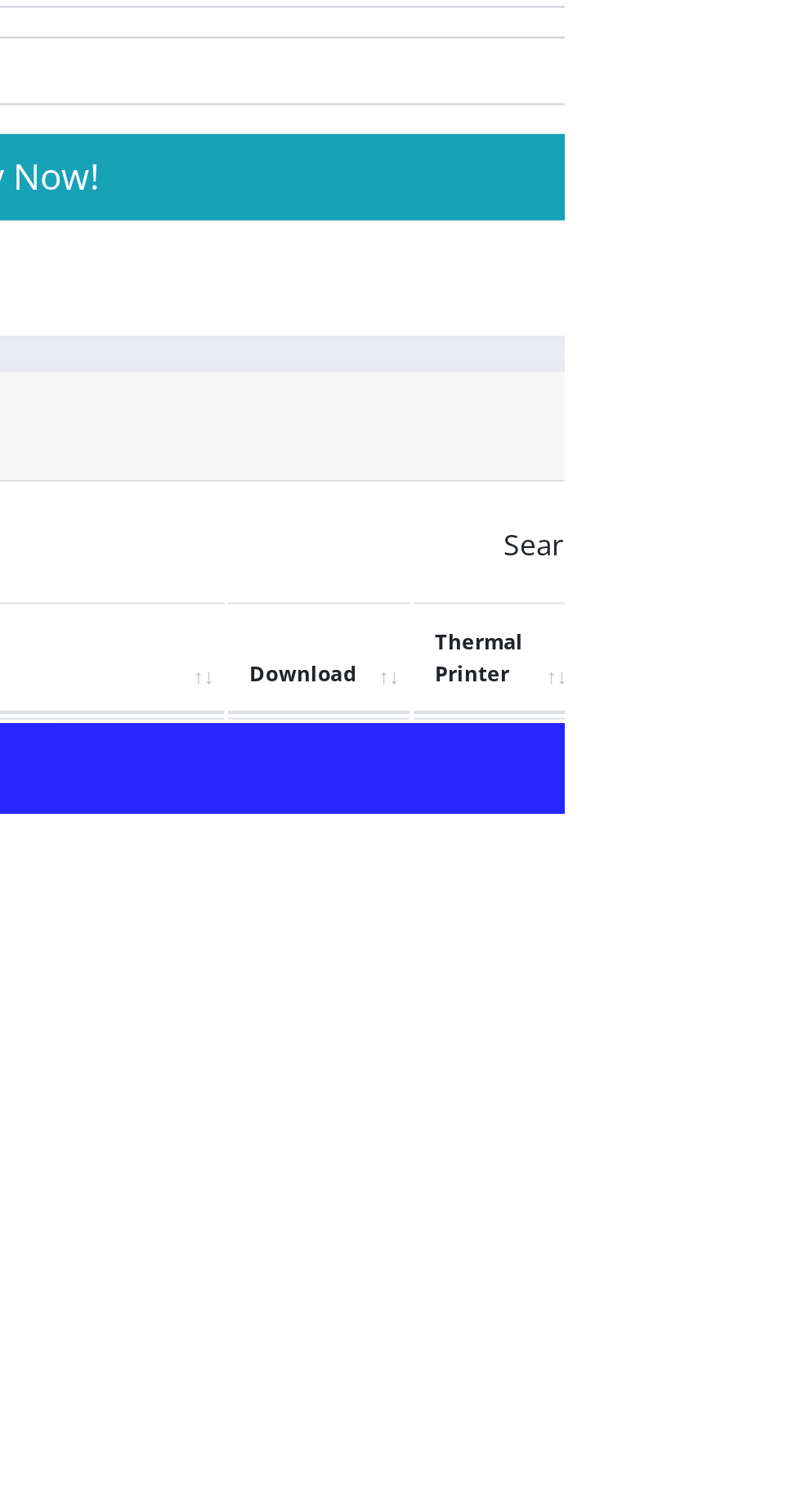
click at [788, 1499] on link "PoS Paper (RawBT)" at bounding box center [765, 1489] width 46 height 30
